Goal: Task Accomplishment & Management: Use online tool/utility

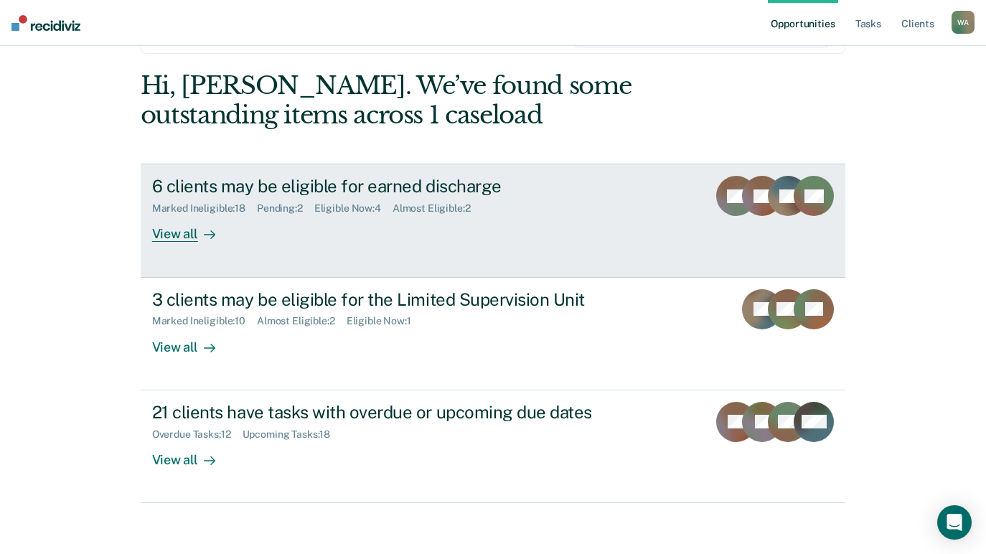
scroll to position [75, 0]
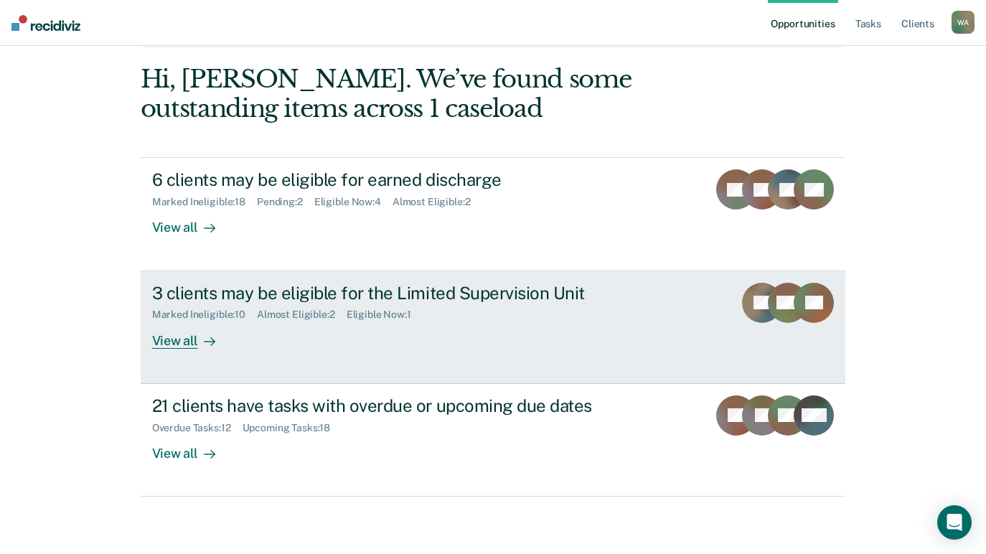
click at [174, 345] on div "View all" at bounding box center [192, 335] width 80 height 28
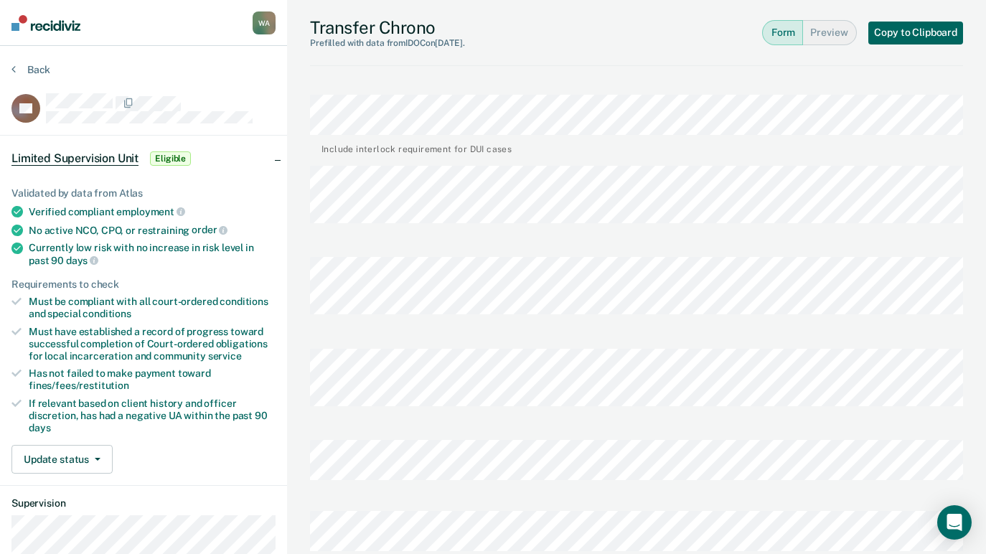
click at [925, 34] on button "Copy to Clipboard" at bounding box center [916, 33] width 95 height 23
